Goal: Transaction & Acquisition: Purchase product/service

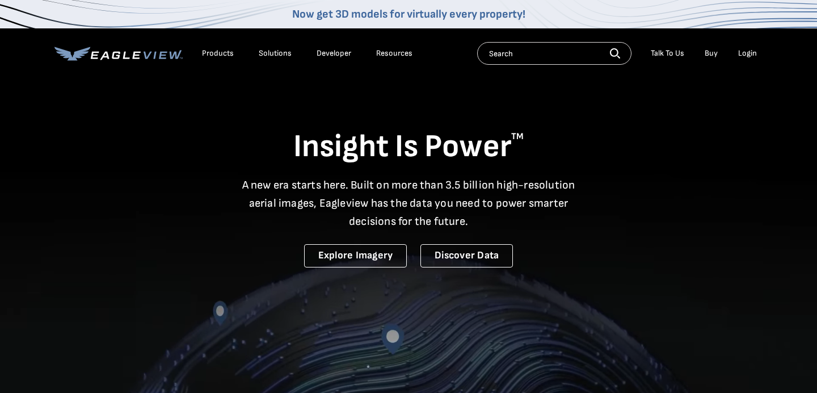
click at [747, 56] on div "Login" at bounding box center [747, 53] width 19 height 10
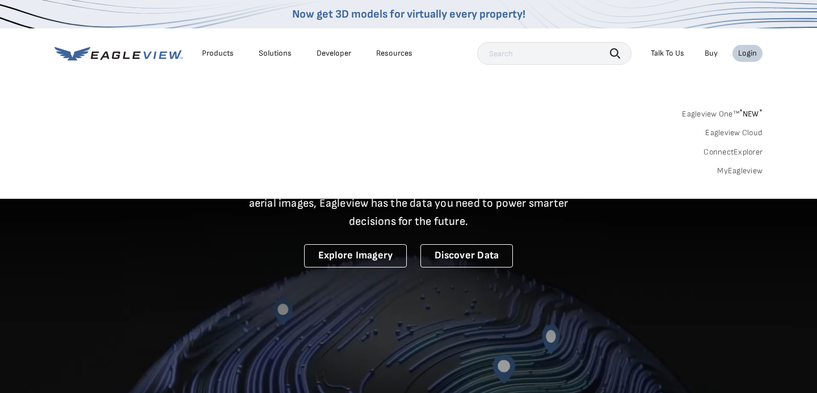
click at [747, 56] on div "Login" at bounding box center [747, 53] width 19 height 10
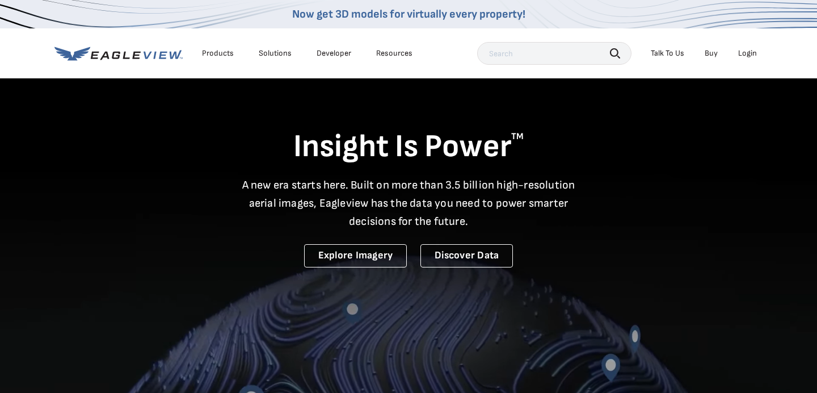
click at [747, 56] on div "Login" at bounding box center [747, 53] width 19 height 10
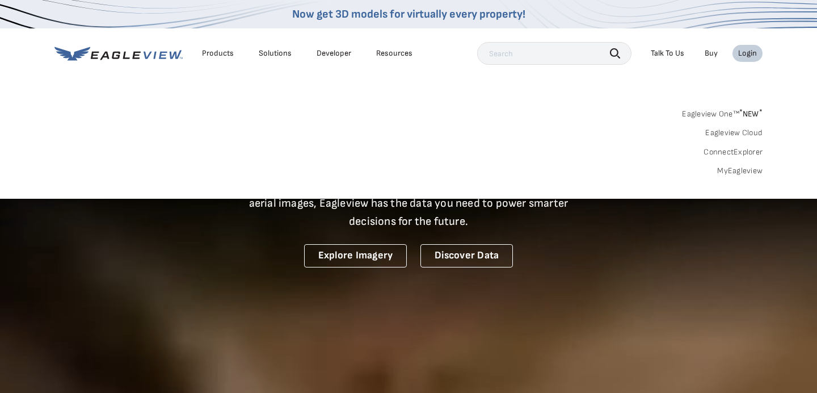
click at [558, 56] on input "text" at bounding box center [554, 53] width 154 height 23
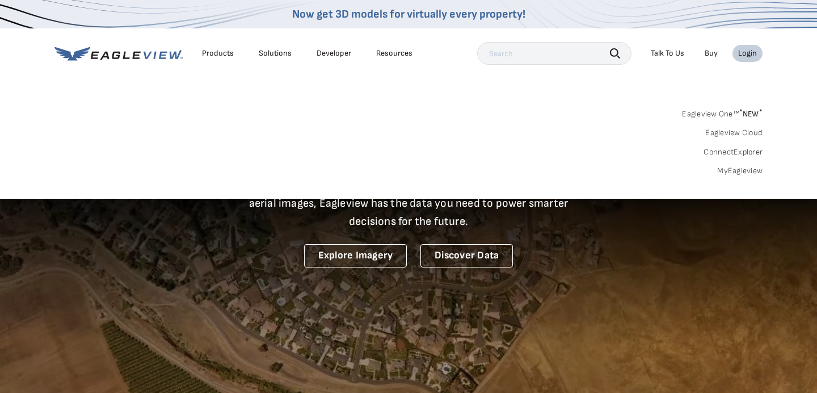
click at [741, 54] on div "Login" at bounding box center [747, 53] width 19 height 10
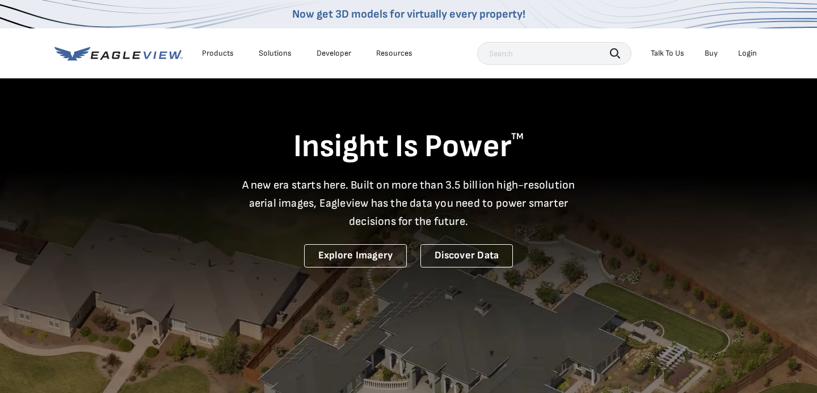
click at [741, 54] on div "Login" at bounding box center [747, 53] width 19 height 10
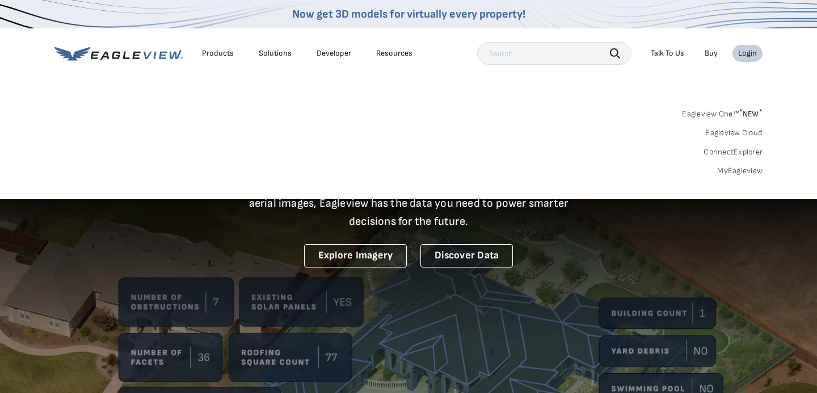
click at [734, 170] on link "MyEagleview" at bounding box center [739, 171] width 45 height 10
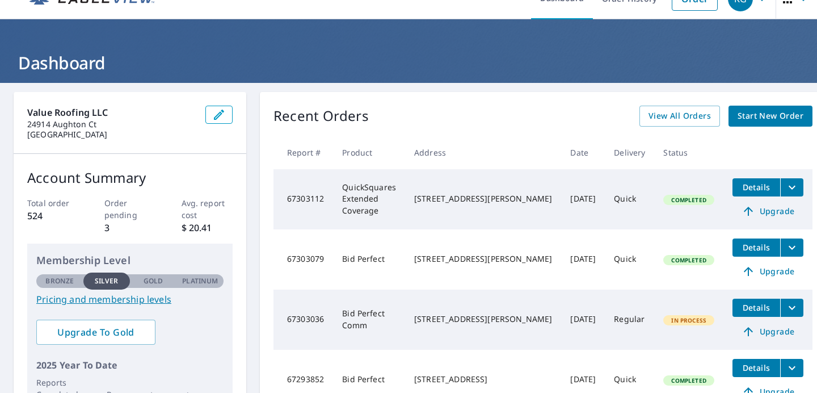
scroll to position [16, 0]
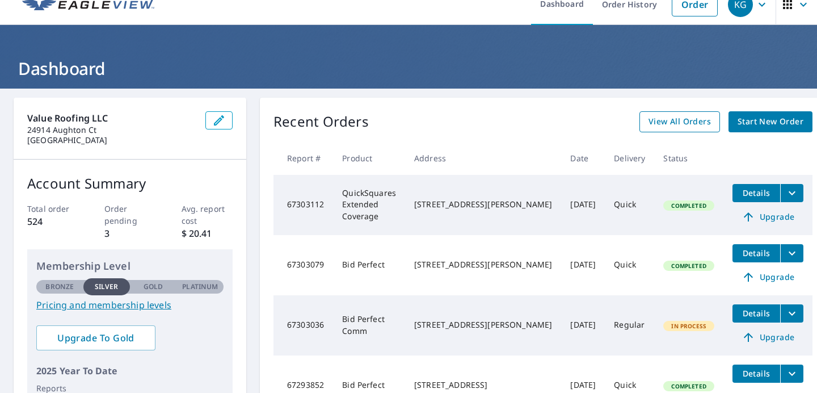
click at [660, 124] on span "View All Orders" at bounding box center [679, 122] width 62 height 14
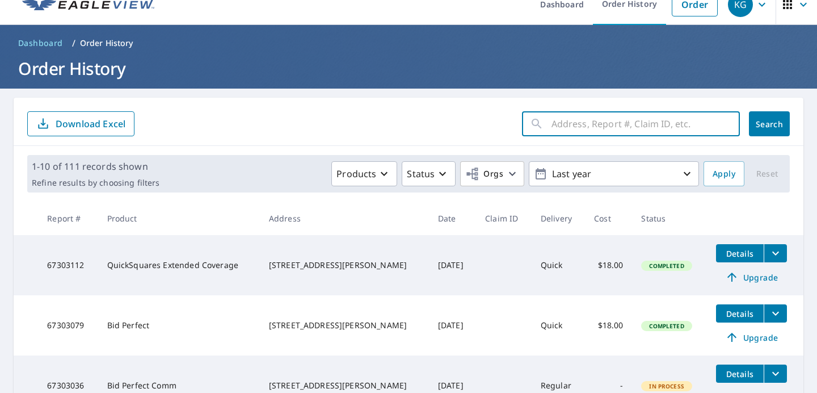
click at [593, 127] on input "text" at bounding box center [645, 124] width 188 height 32
paste input "6 Otter Lodge Pl Spring, TX 77382"
drag, startPoint x: 705, startPoint y: 121, endPoint x: 624, endPoint y: 127, distance: 80.7
click at [624, 127] on input "6 Otter Lodge Pl Spring, TX 77382" at bounding box center [634, 124] width 167 height 32
type input "6 Otter Lodge Pl"
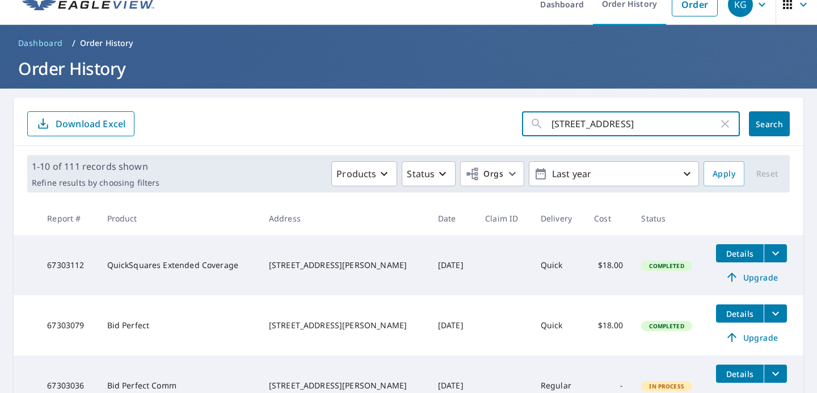
click at [765, 125] on span "Search" at bounding box center [769, 124] width 23 height 11
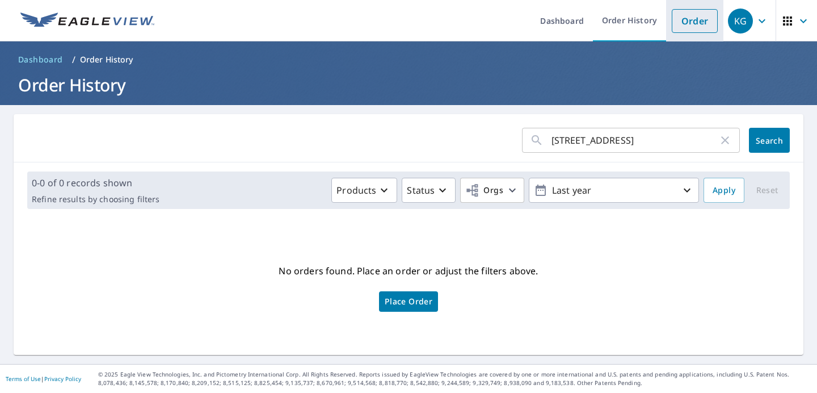
click at [706, 24] on link "Order" at bounding box center [695, 21] width 46 height 24
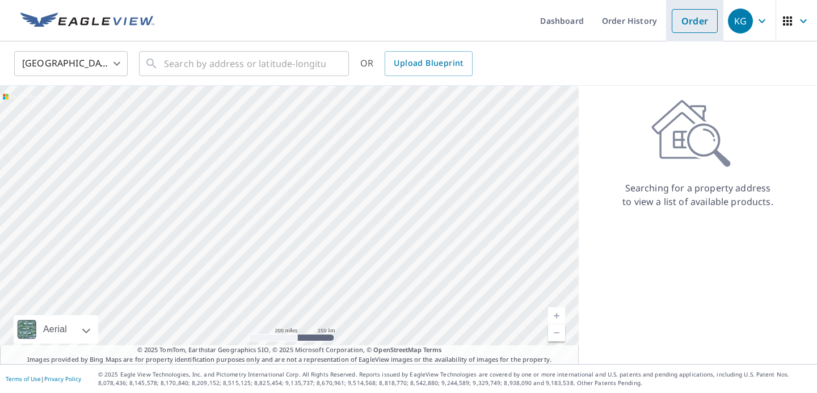
click at [693, 30] on link "Order" at bounding box center [695, 21] width 46 height 24
click at [182, 66] on input "text" at bounding box center [245, 64] width 162 height 32
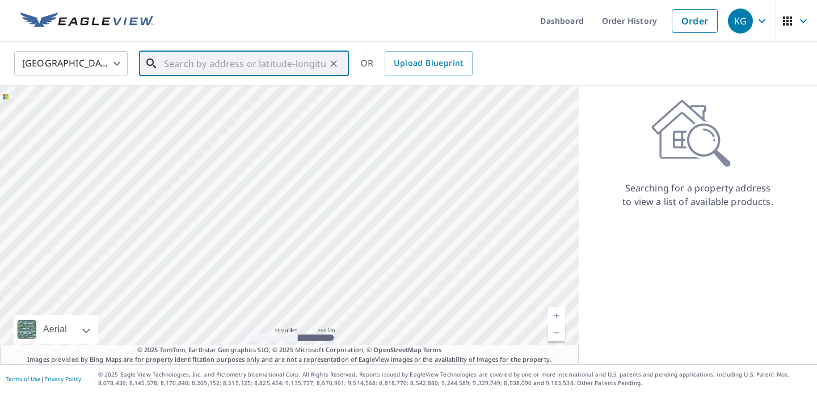
paste input "6 Otter Lodge Pl Spring, TX 77382"
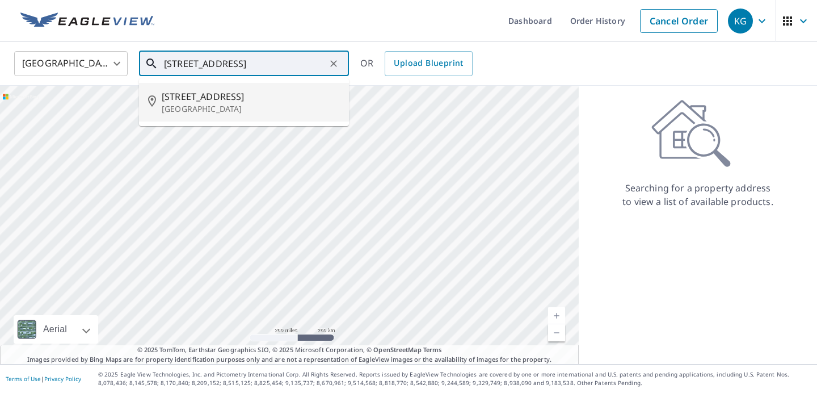
click at [198, 106] on p "Spring, TX 77382" at bounding box center [251, 108] width 178 height 11
type input "6 Otter Lodge Pl Spring, TX 77382"
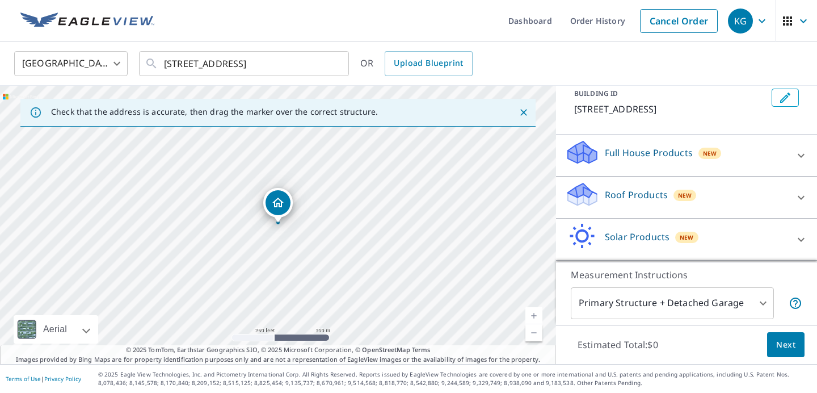
scroll to position [73, 0]
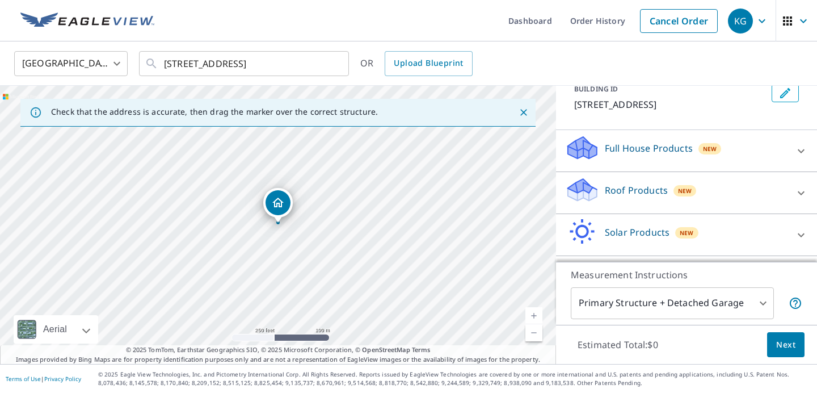
click at [665, 191] on div "Roof Products New" at bounding box center [676, 192] width 222 height 32
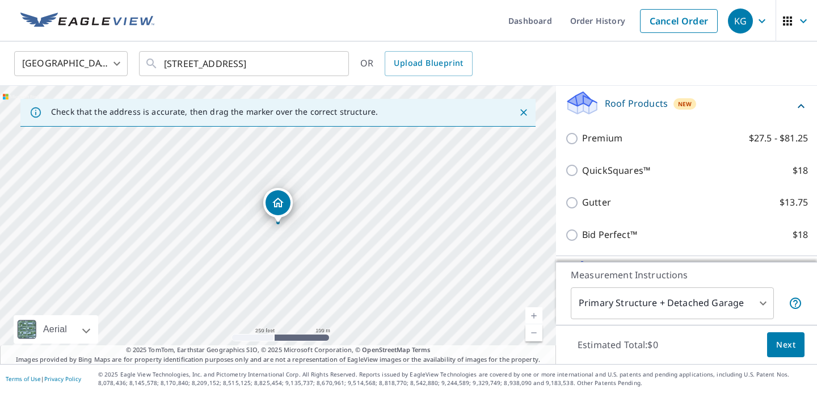
scroll to position [161, 0]
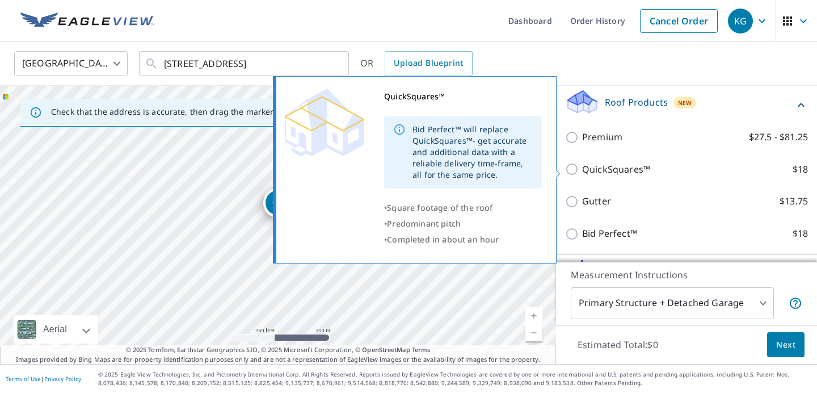
click at [568, 170] on input "QuickSquares™ $18" at bounding box center [573, 169] width 17 height 14
checkbox input "true"
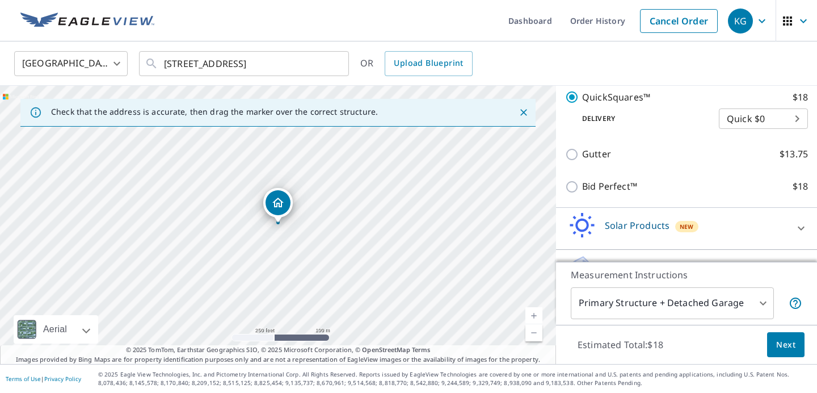
scroll to position [276, 0]
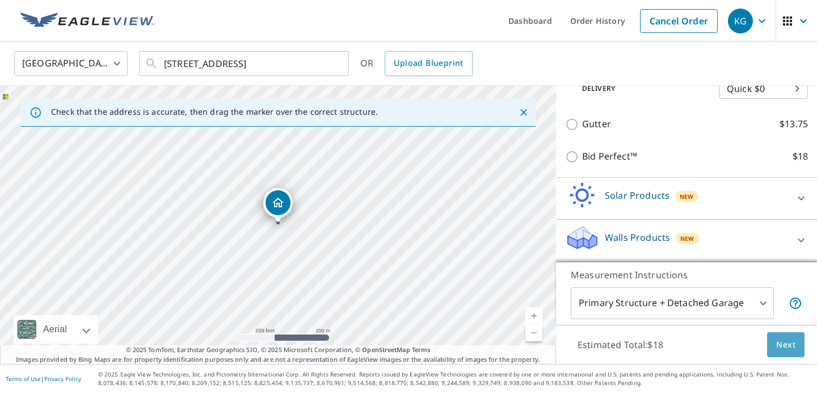
click at [786, 352] on button "Next" at bounding box center [785, 345] width 37 height 26
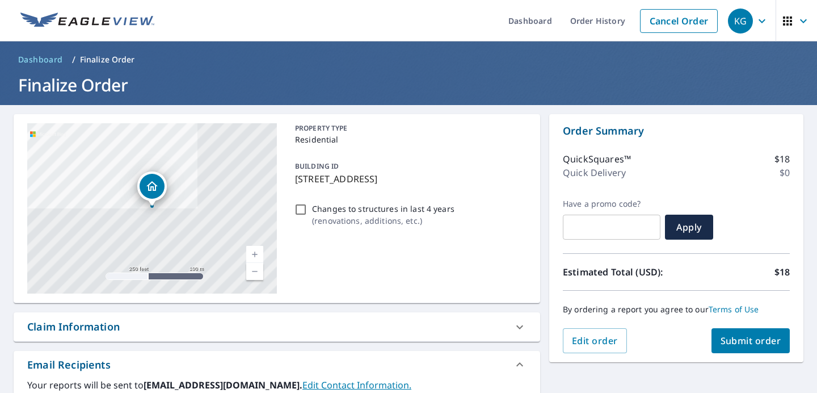
click at [739, 336] on span "Submit order" at bounding box center [751, 340] width 61 height 12
